Goal: Task Accomplishment & Management: Use online tool/utility

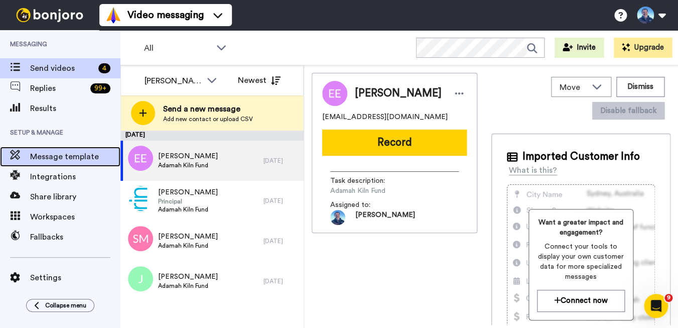
click at [74, 159] on span "Message template" at bounding box center [75, 157] width 90 height 12
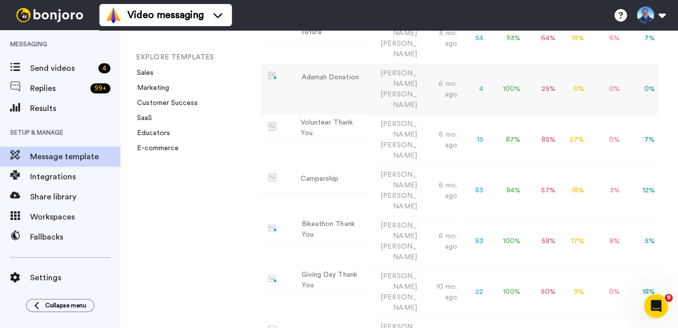
scroll to position [148, 0]
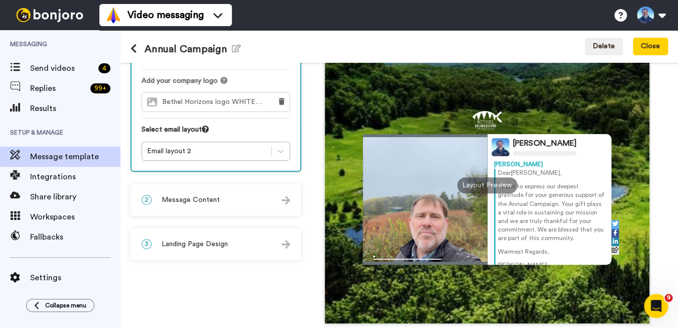
scroll to position [82, 0]
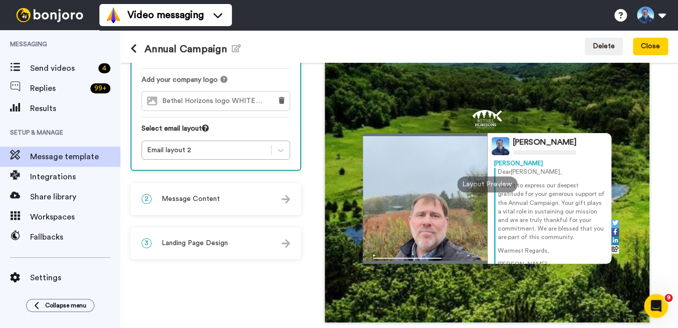
click at [274, 203] on div "2 Message Content" at bounding box center [215, 199] width 169 height 30
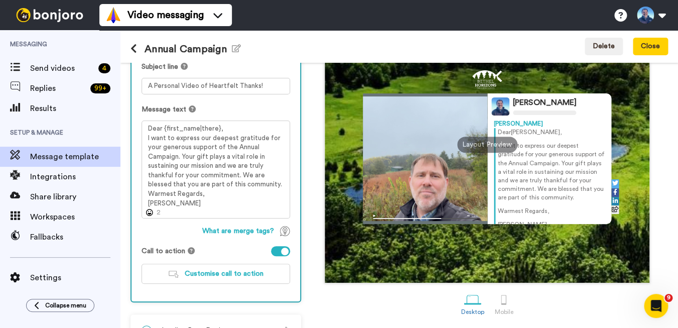
scroll to position [148, 0]
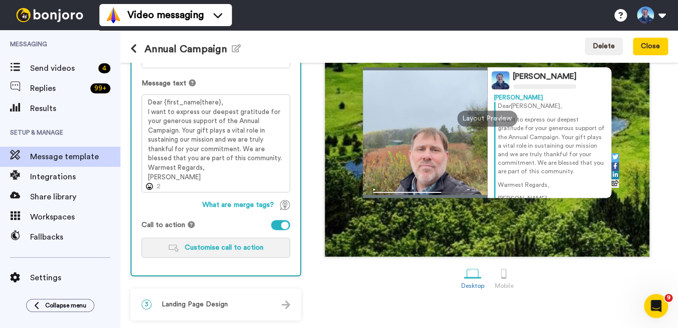
click at [218, 247] on span "Customise call to action" at bounding box center [224, 247] width 79 height 7
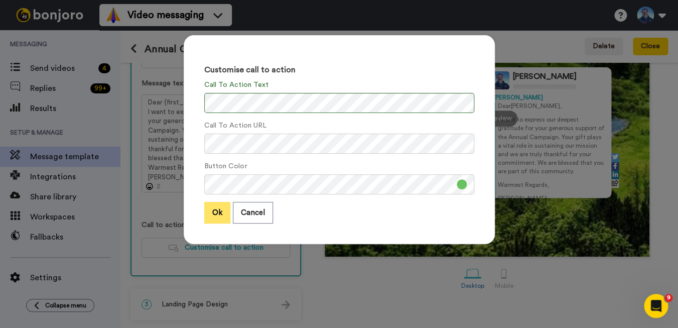
click at [214, 216] on button "Ok" at bounding box center [217, 213] width 26 height 22
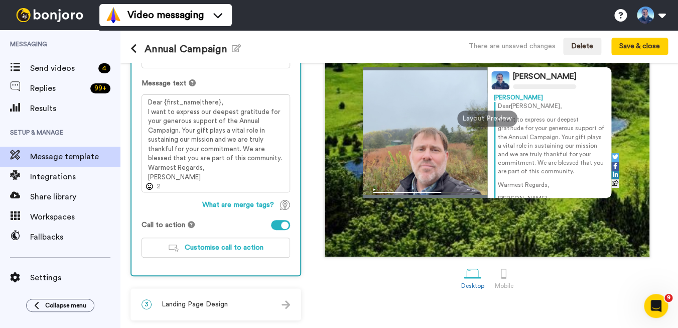
click at [133, 50] on icon at bounding box center [133, 49] width 7 height 10
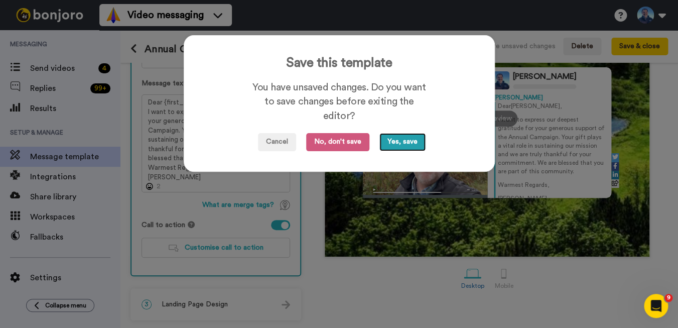
click at [400, 144] on button "Yes, save" at bounding box center [402, 142] width 46 height 18
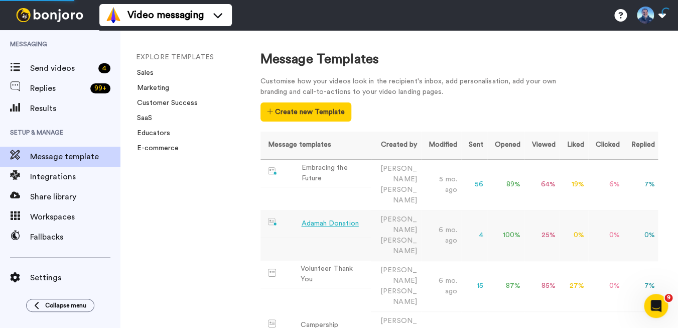
click at [332, 218] on div "Adamah Donation" at bounding box center [329, 223] width 57 height 11
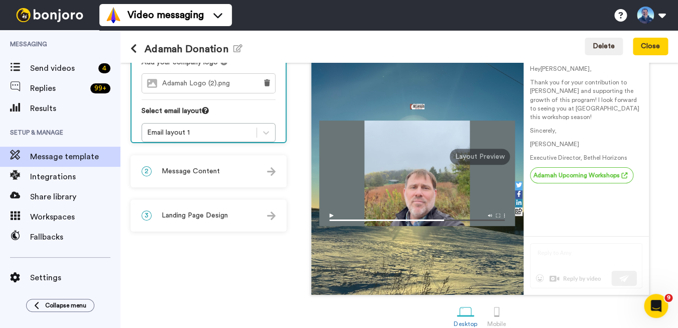
scroll to position [122, 0]
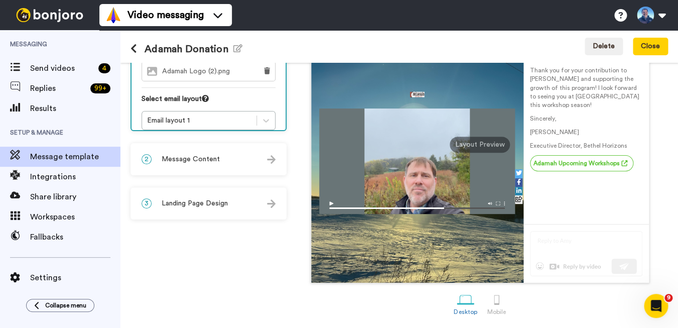
click at [353, 86] on div at bounding box center [417, 94] width 196 height 18
click at [451, 80] on div at bounding box center [417, 94] width 196 height 28
click at [190, 201] on span "Landing Page Design" at bounding box center [195, 203] width 66 height 10
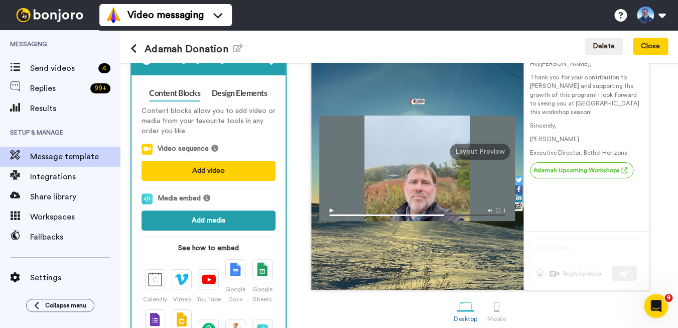
scroll to position [104, 0]
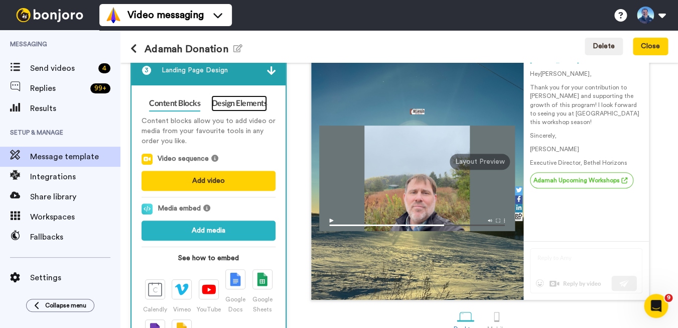
click at [244, 105] on link "Design Elements" at bounding box center [239, 103] width 56 height 16
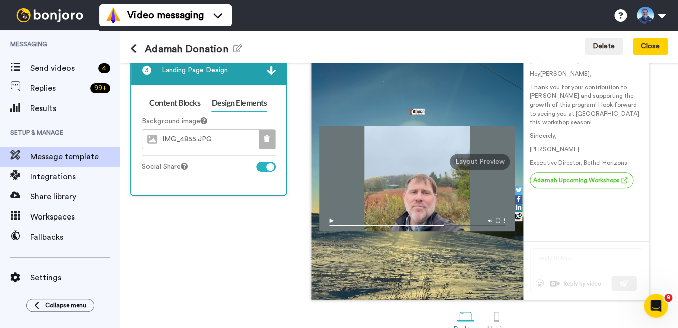
click at [266, 139] on icon at bounding box center [267, 138] width 6 height 7
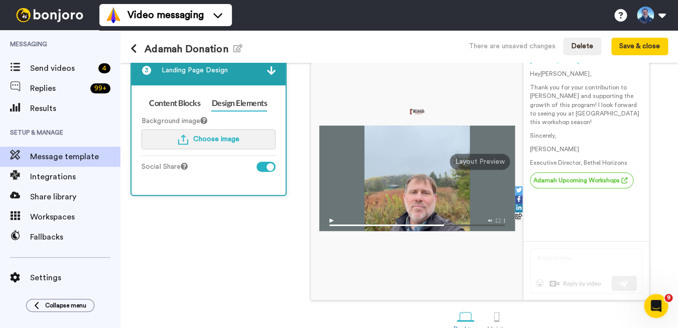
click at [210, 140] on span "Choose image" at bounding box center [216, 139] width 46 height 7
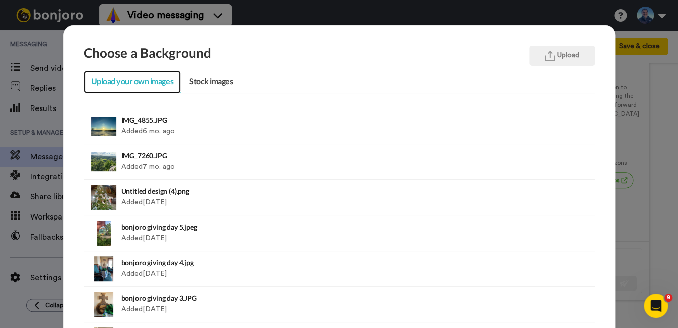
click at [141, 85] on link "Upload your own images" at bounding box center [132, 82] width 97 height 23
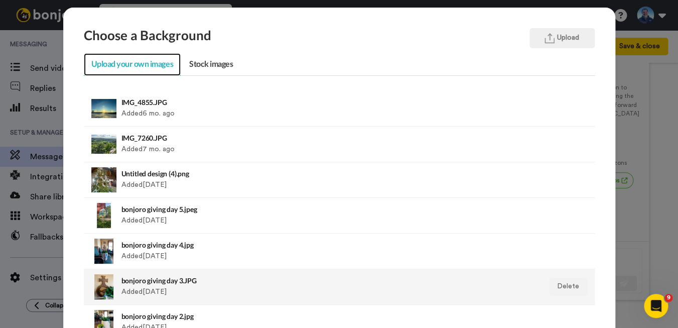
scroll to position [0, 0]
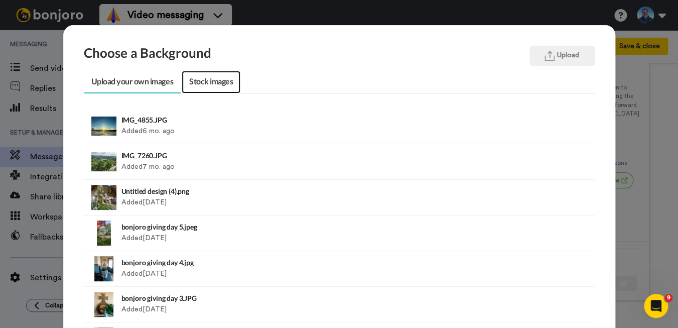
click at [215, 82] on link "Stock images" at bounding box center [211, 82] width 59 height 23
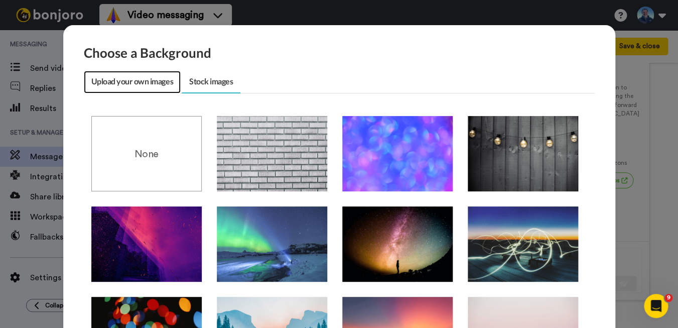
click at [122, 84] on link "Upload your own images" at bounding box center [132, 82] width 97 height 23
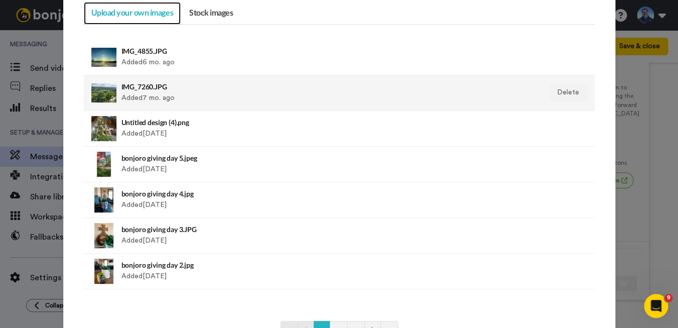
scroll to position [148, 0]
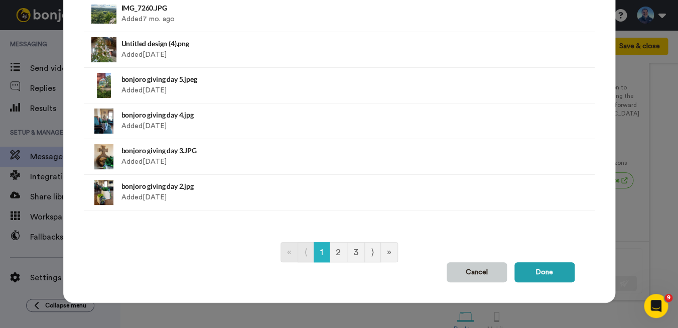
click at [467, 268] on button "Cancel" at bounding box center [477, 272] width 60 height 20
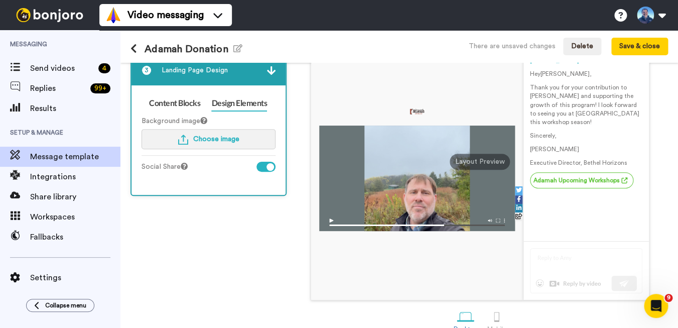
click at [186, 139] on img "button" at bounding box center [183, 139] width 10 height 10
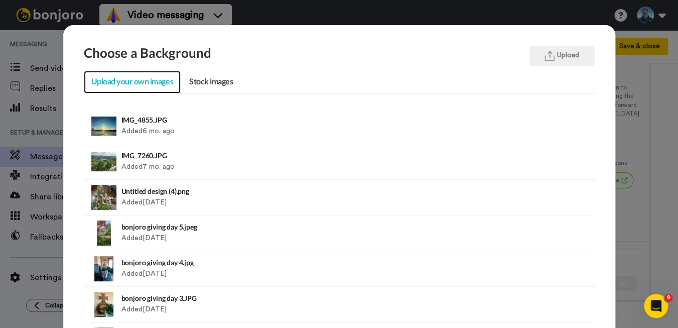
click at [138, 83] on link "Upload your own images" at bounding box center [132, 82] width 97 height 23
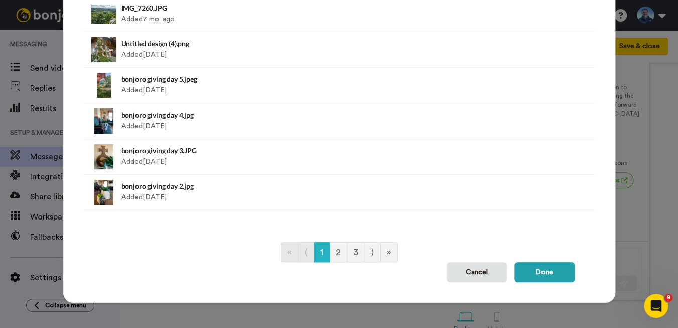
click at [240, 246] on div "« ⟨ 1 2 3 ⟩ »" at bounding box center [339, 252] width 511 height 20
click at [339, 251] on link "2" at bounding box center [338, 252] width 18 height 20
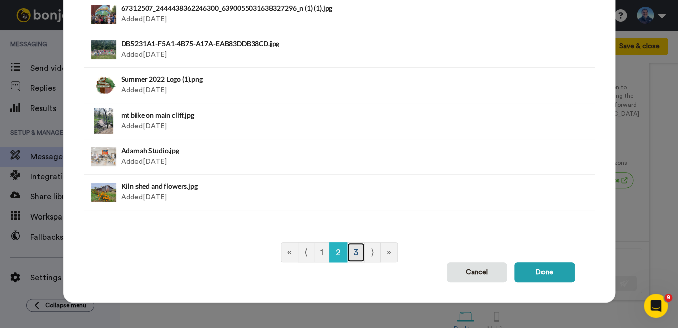
click at [357, 254] on link "3" at bounding box center [356, 252] width 18 height 20
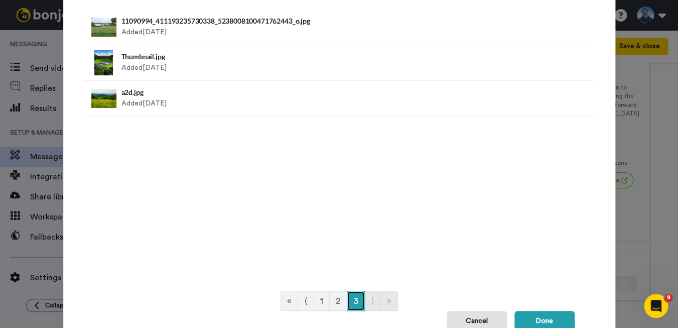
scroll to position [0, 0]
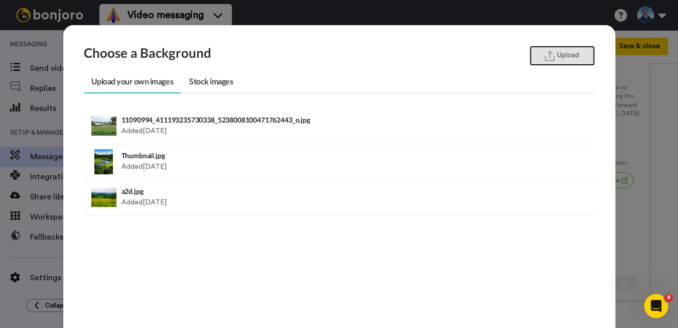
click at [543, 53] on button "Upload" at bounding box center [561, 56] width 65 height 20
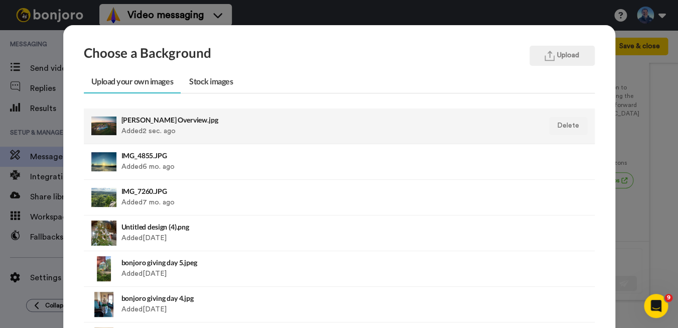
click at [180, 127] on div "[PERSON_NAME] Overview.jpg Added 2 sec. ago" at bounding box center [289, 125] width 337 height 25
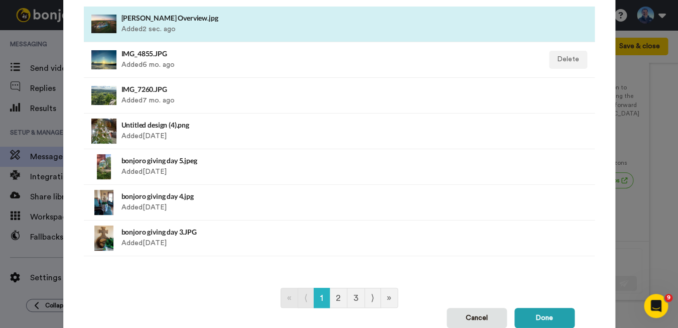
scroll to position [148, 0]
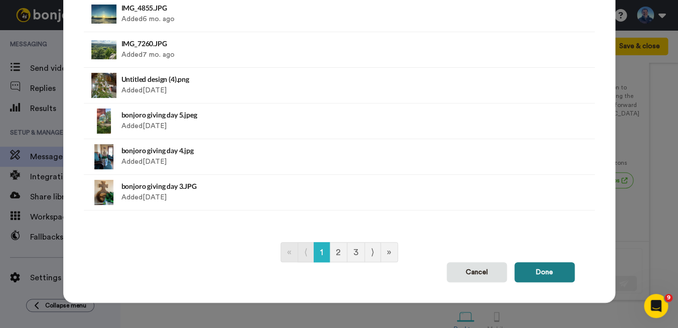
click at [540, 272] on button "Done" at bounding box center [544, 272] width 60 height 20
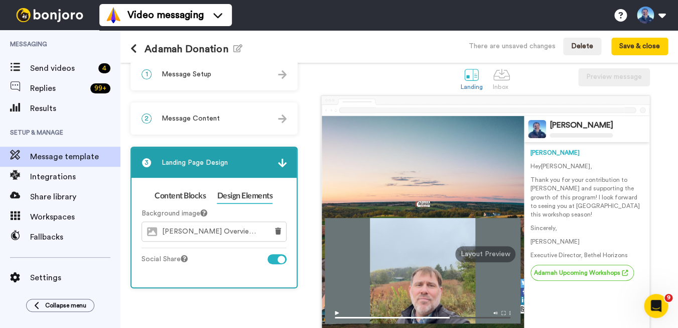
scroll to position [0, 0]
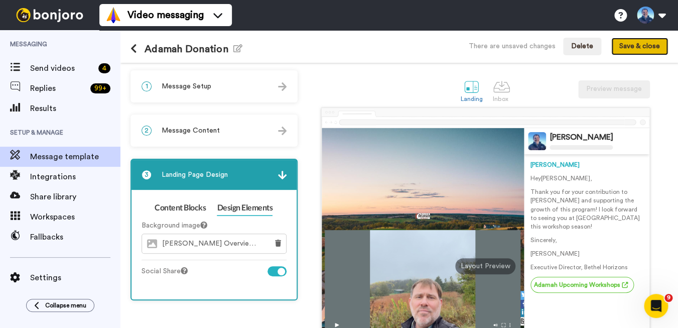
click at [644, 47] on button "Save & close" at bounding box center [639, 47] width 57 height 18
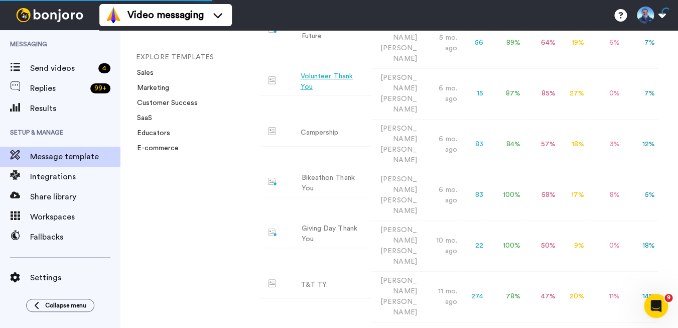
scroll to position [208, 0]
